Goal: Information Seeking & Learning: Learn about a topic

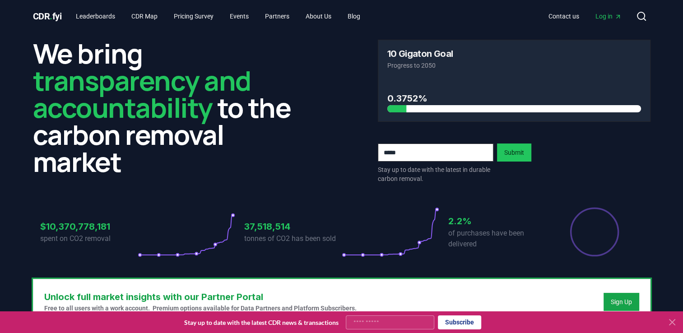
click at [673, 323] on icon at bounding box center [672, 322] width 5 height 5
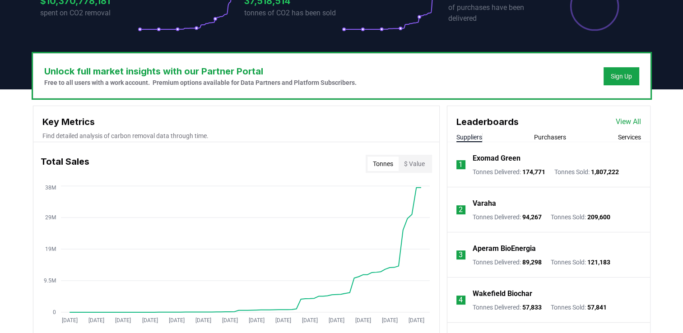
scroll to position [271, 0]
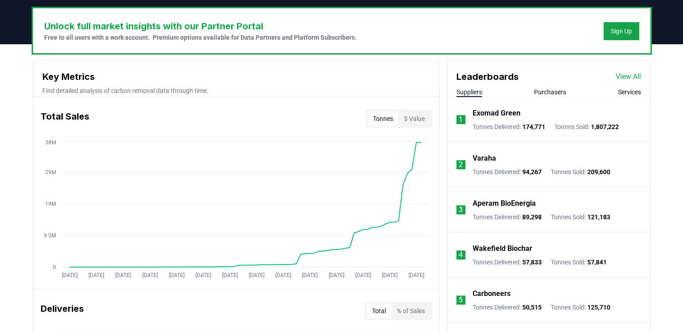
click at [410, 118] on button "$ Value" at bounding box center [415, 119] width 32 height 14
click at [379, 120] on button "Tonnes" at bounding box center [383, 119] width 31 height 14
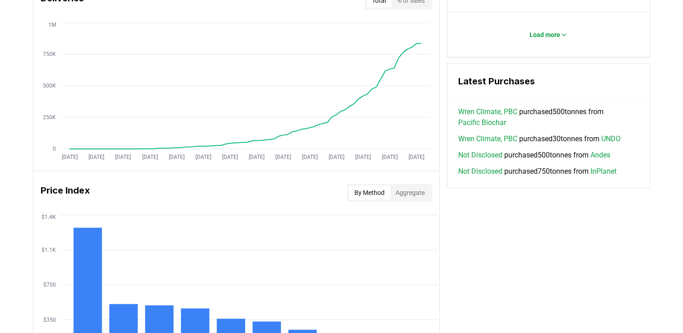
scroll to position [587, 0]
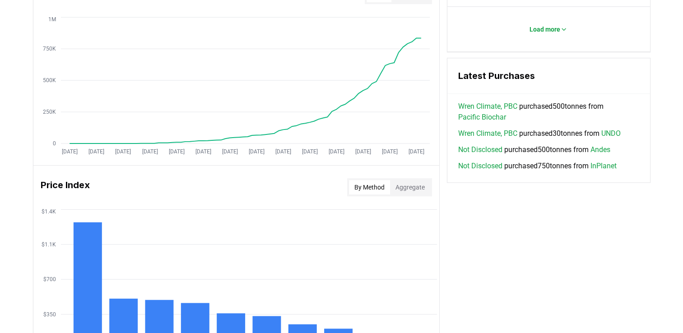
click at [369, 188] on button "By Method" at bounding box center [369, 187] width 41 height 14
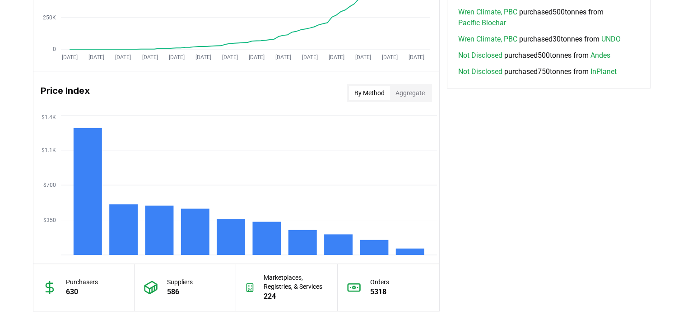
scroll to position [678, 0]
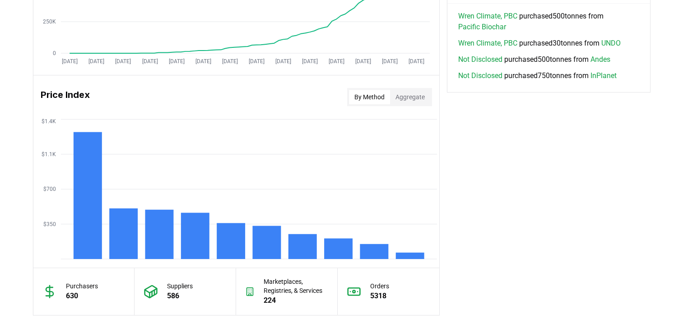
click at [404, 99] on button "Aggregate" at bounding box center [410, 97] width 40 height 14
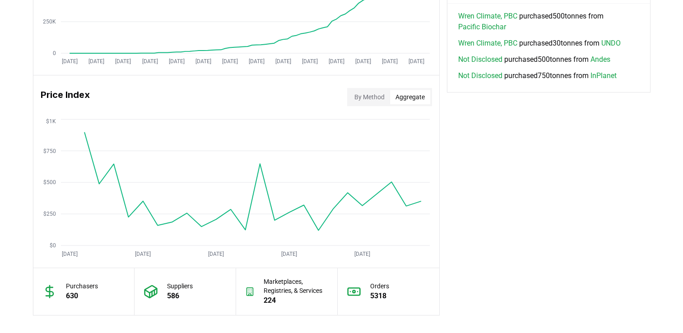
click at [368, 98] on button "By Method" at bounding box center [369, 97] width 41 height 14
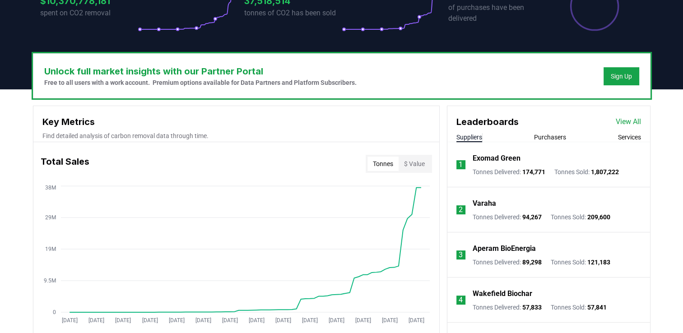
scroll to position [0, 0]
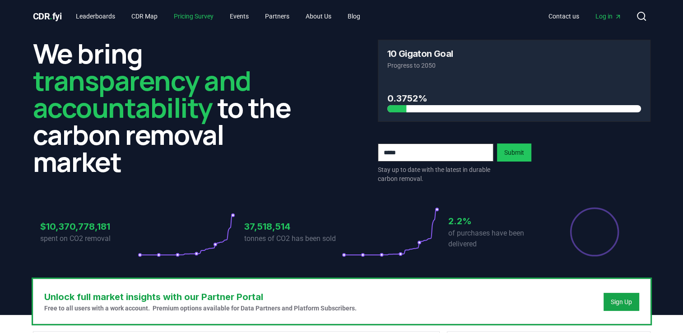
click at [201, 15] on link "Pricing Survey" at bounding box center [194, 16] width 54 height 16
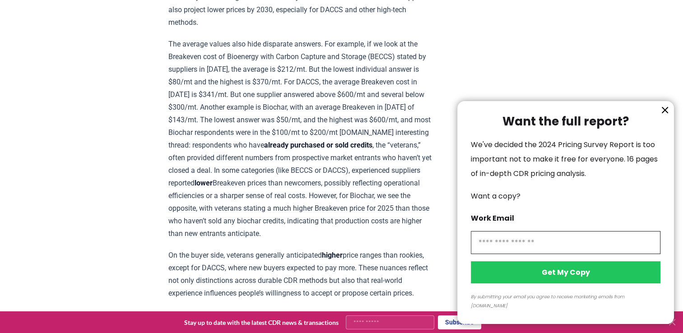
scroll to position [1039, 0]
